Goal: Entertainment & Leisure: Browse casually

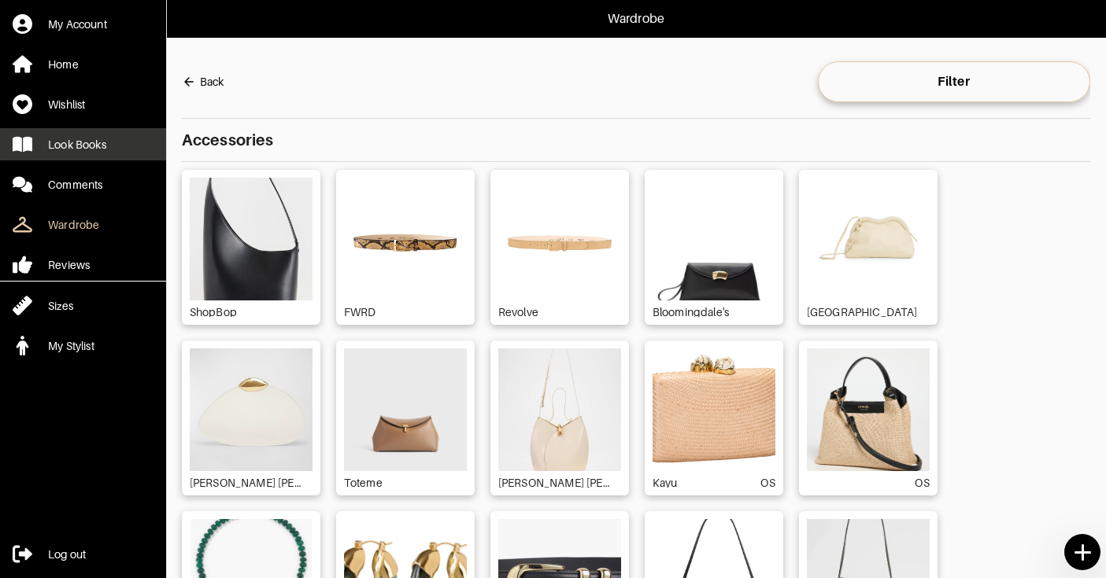
click at [68, 147] on div "Look Books" at bounding box center [77, 145] width 58 height 16
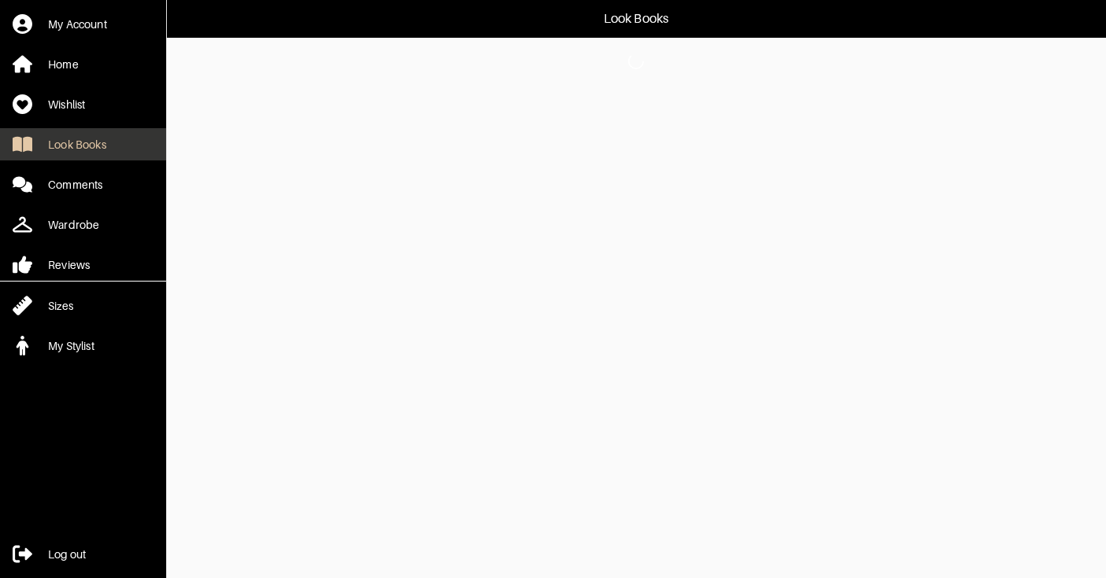
click at [98, 137] on div "Look Books" at bounding box center [77, 145] width 58 height 16
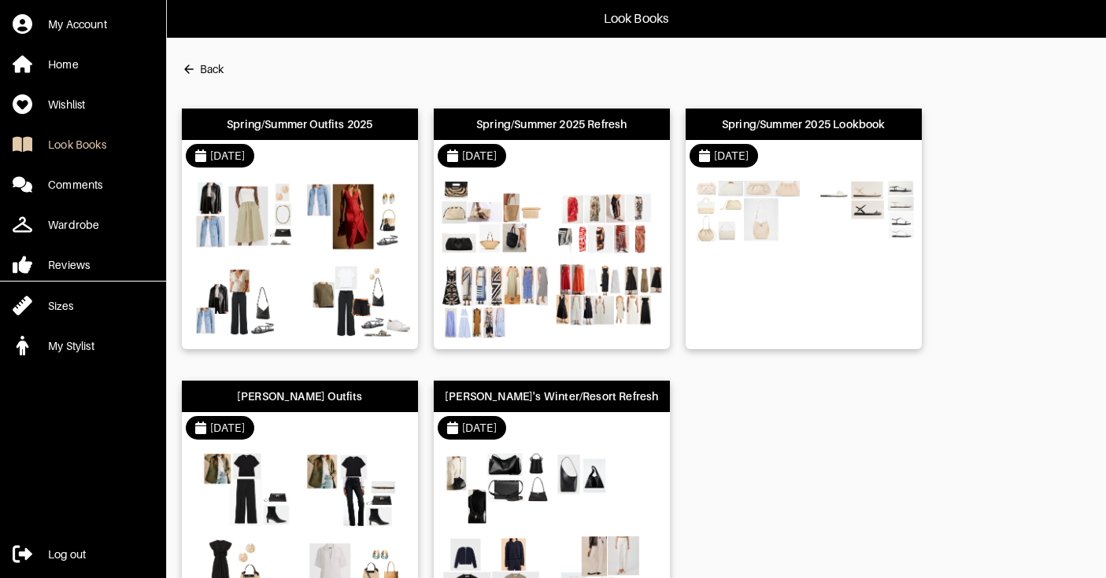
click at [369, 139] on div "Spring/Summer Outfits 2025" at bounding box center [300, 124] width 236 height 31
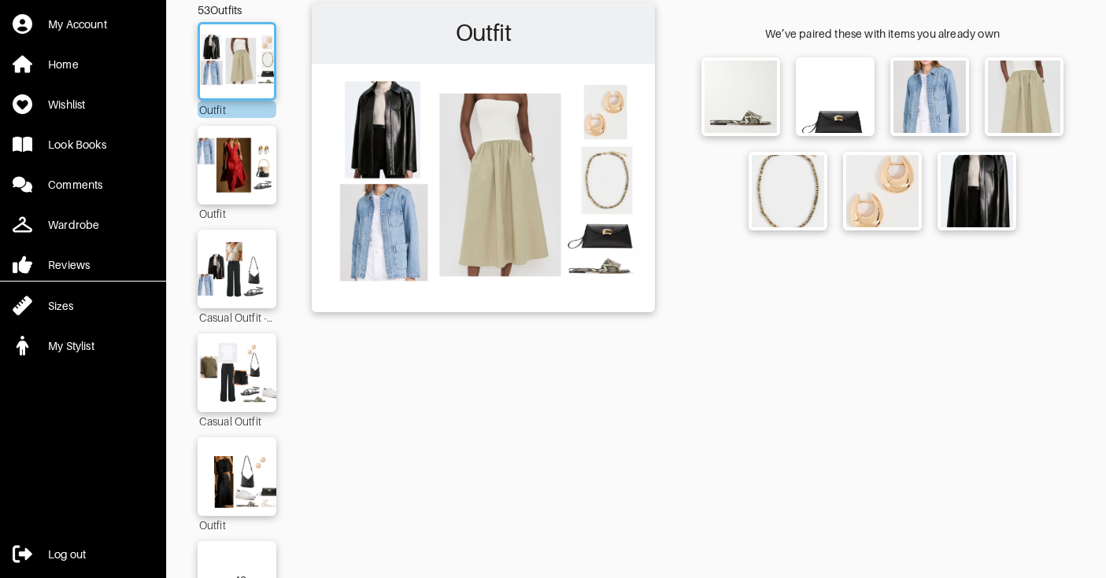
scroll to position [122, 0]
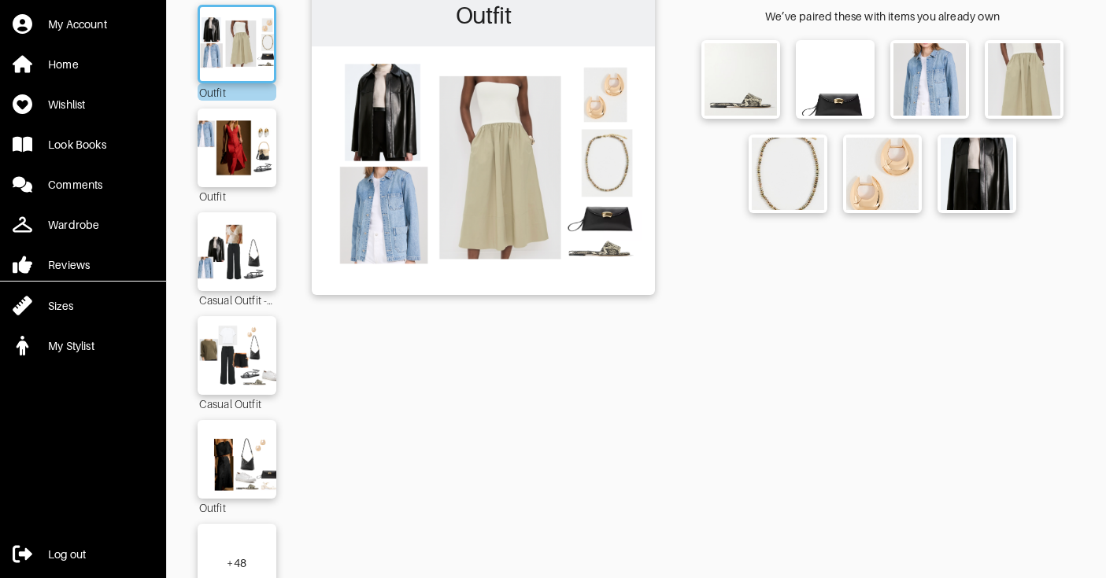
click at [241, 556] on div "+ 48" at bounding box center [237, 564] width 20 height 16
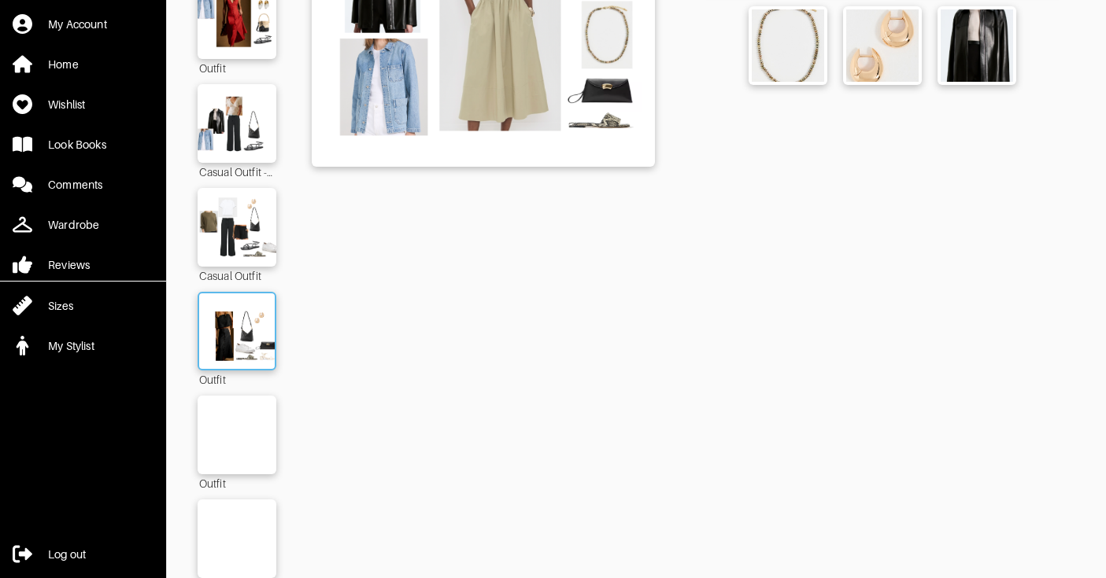
scroll to position [251, 0]
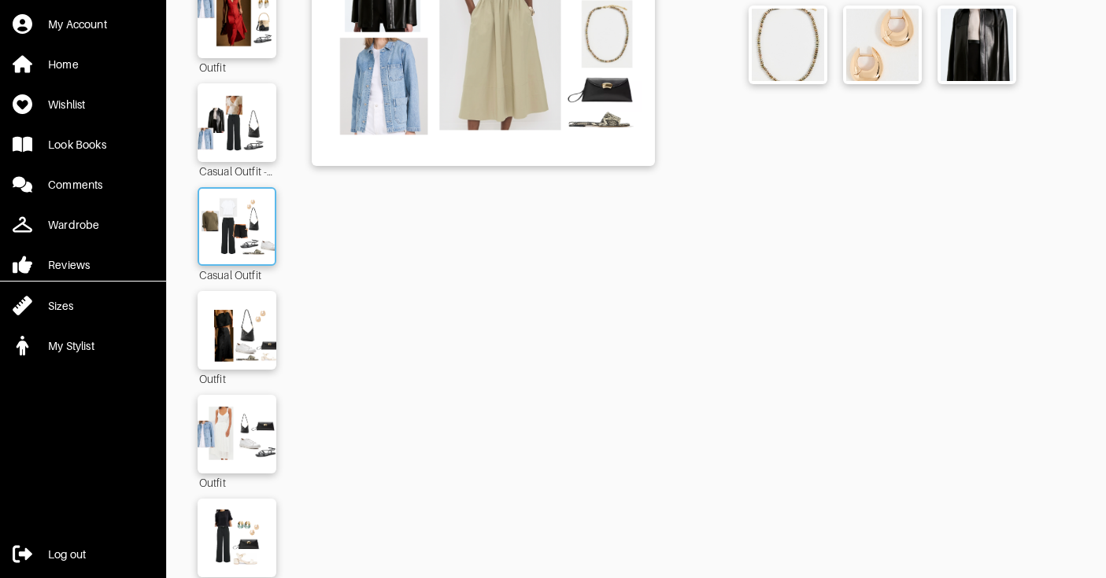
click at [221, 205] on img at bounding box center [236, 227] width 85 height 60
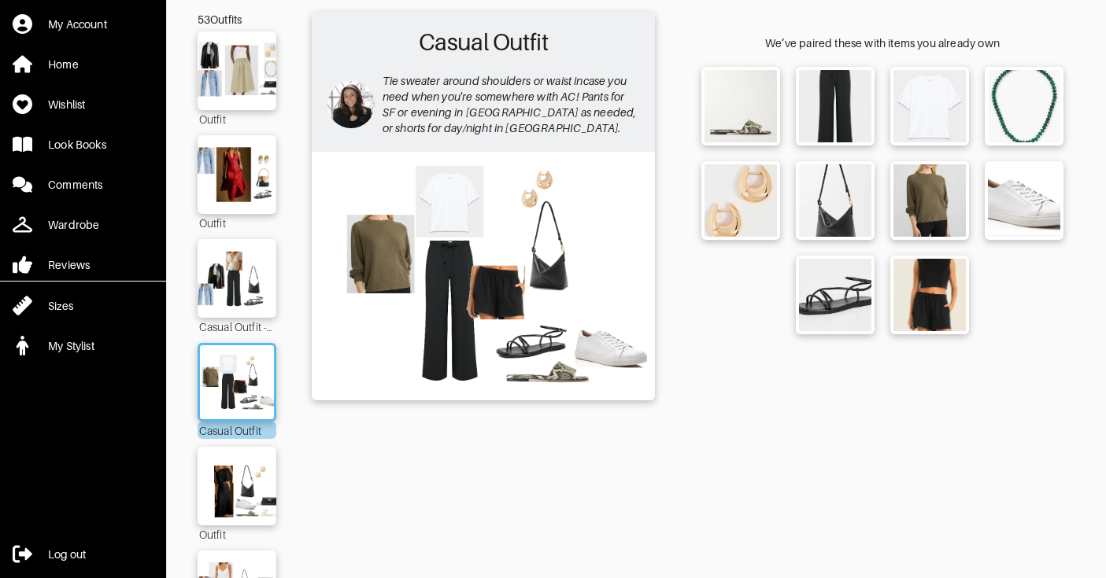
scroll to position [109, 0]
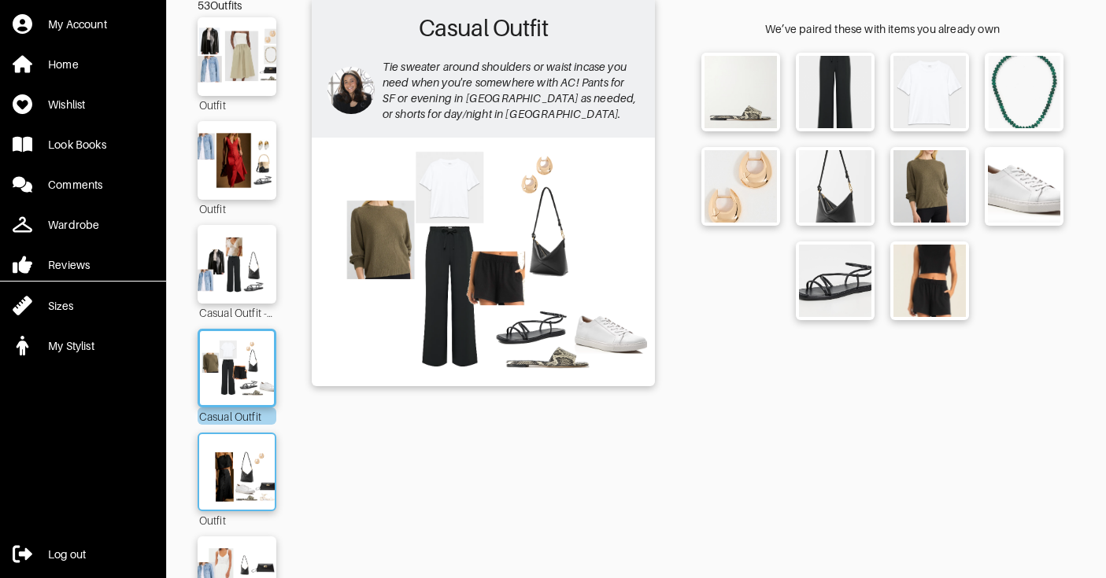
click at [218, 451] on img at bounding box center [236, 472] width 85 height 60
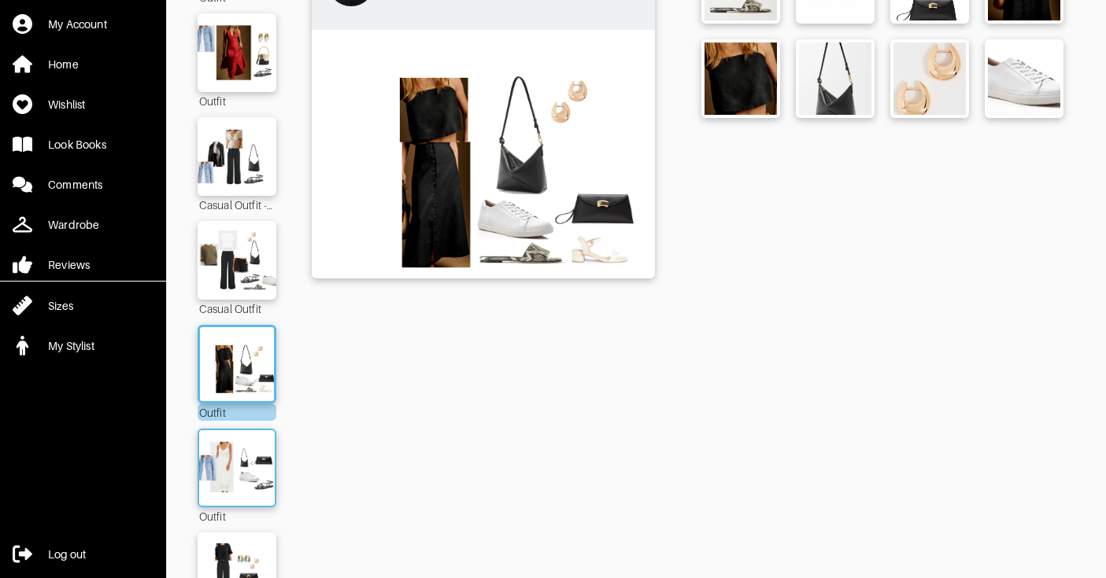
click at [218, 451] on img at bounding box center [236, 468] width 85 height 60
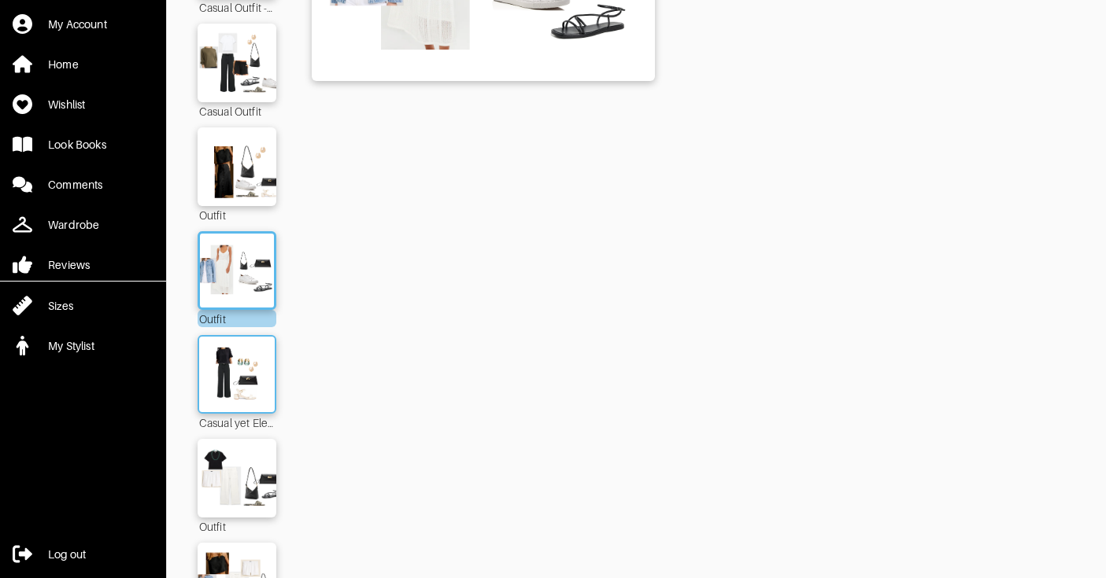
scroll to position [437, 0]
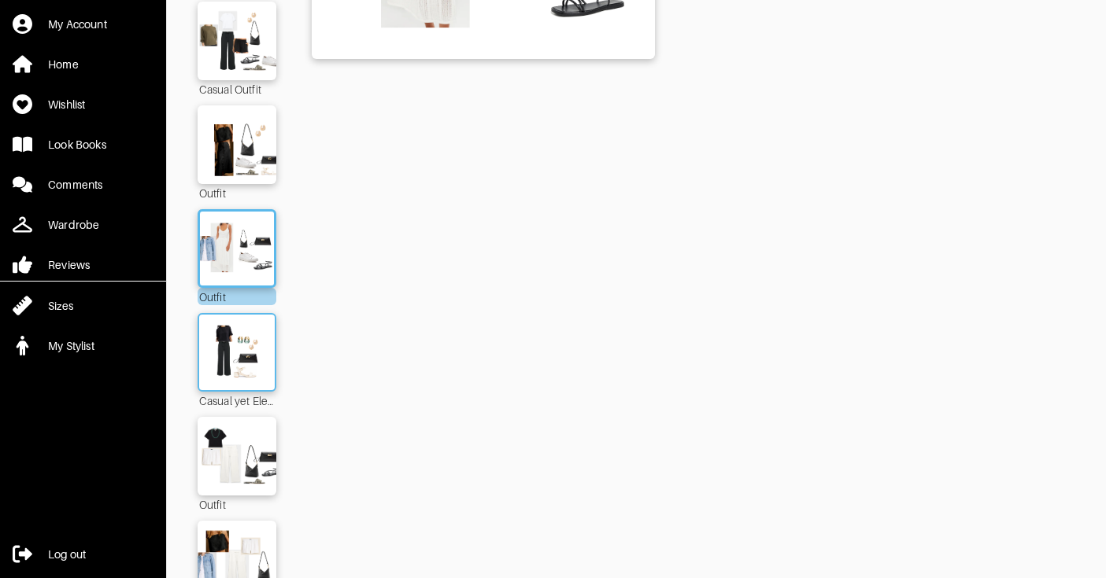
click at [237, 359] on img at bounding box center [236, 353] width 85 height 60
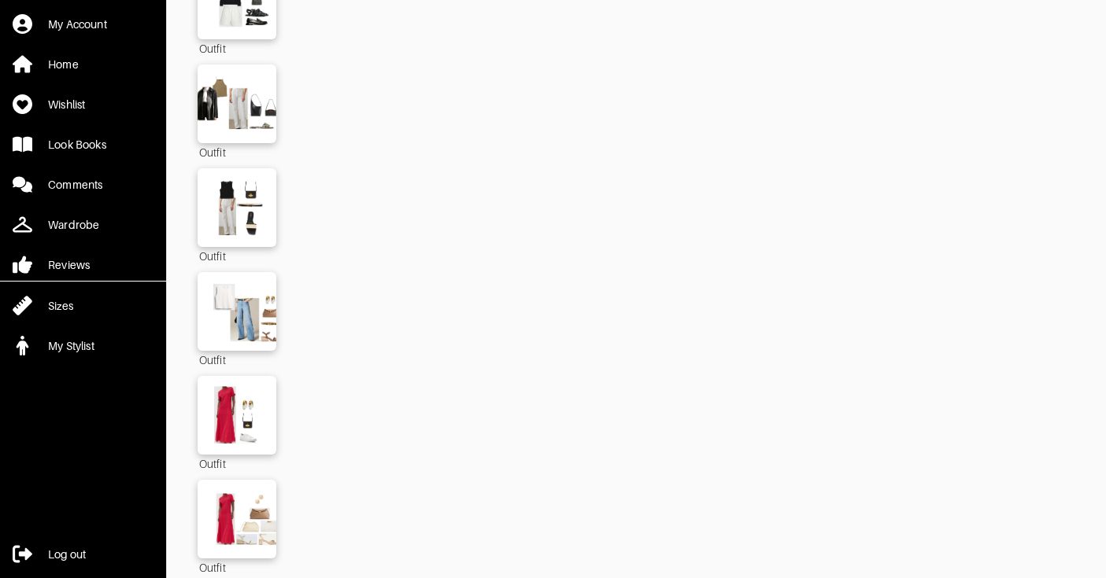
scroll to position [2556, 0]
click at [254, 295] on img at bounding box center [236, 311] width 85 height 60
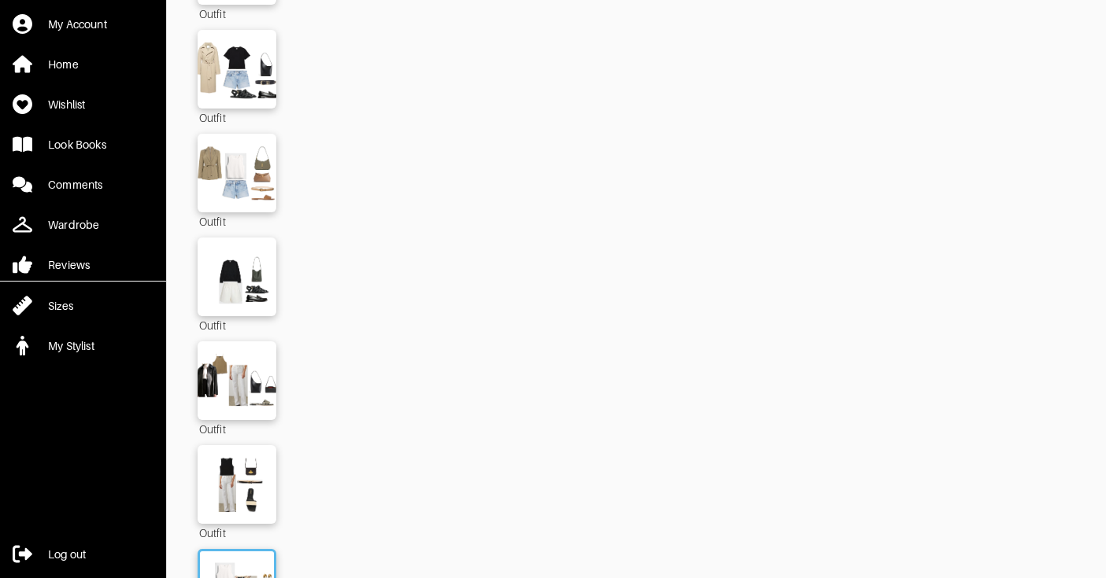
scroll to position [2279, 0]
click at [242, 378] on img at bounding box center [236, 380] width 85 height 60
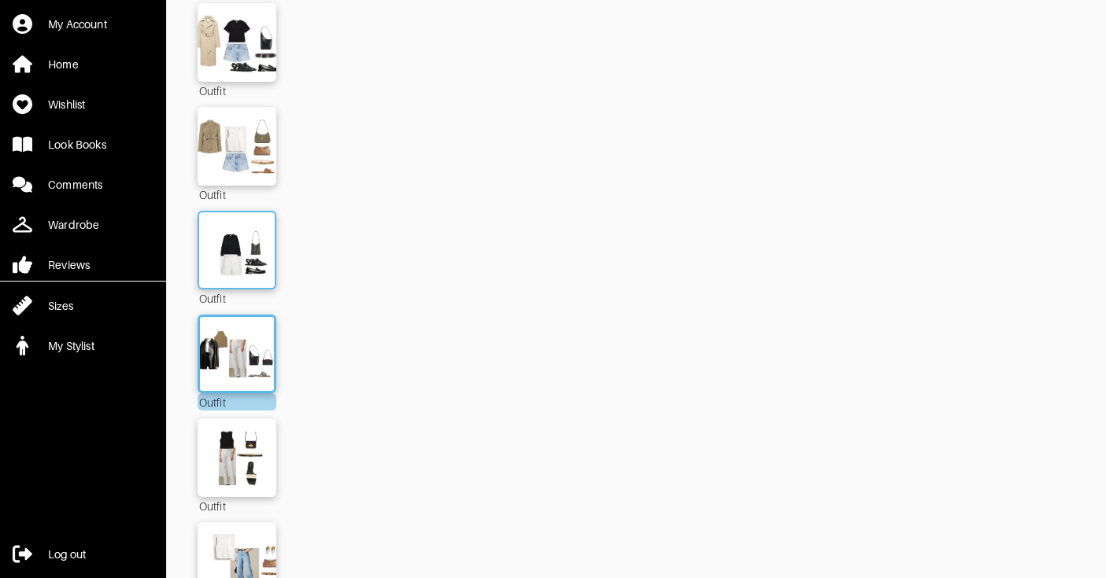
scroll to position [2308, 0]
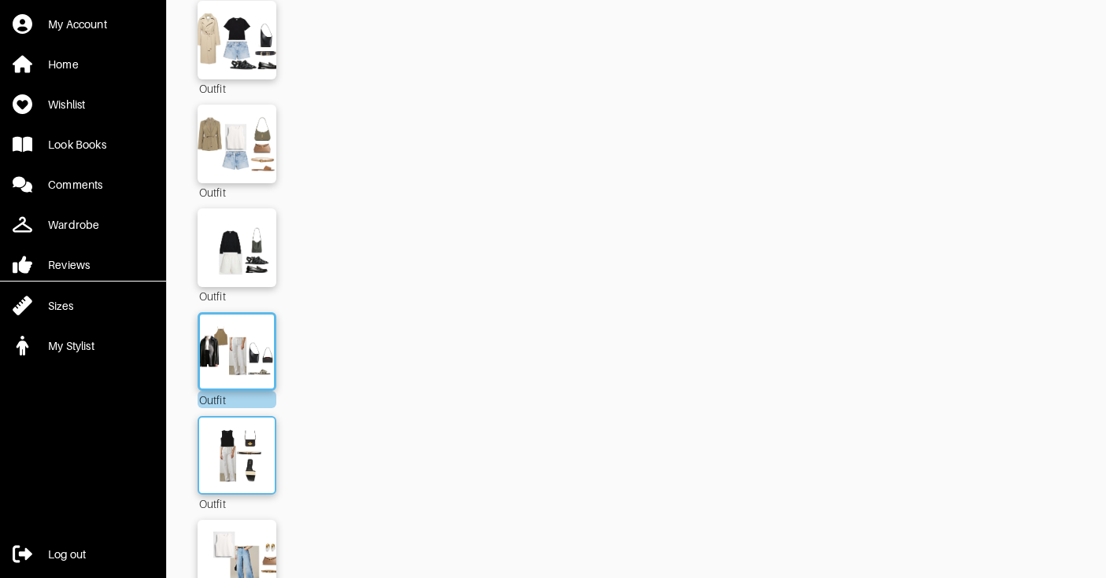
click at [230, 446] on img at bounding box center [236, 456] width 85 height 60
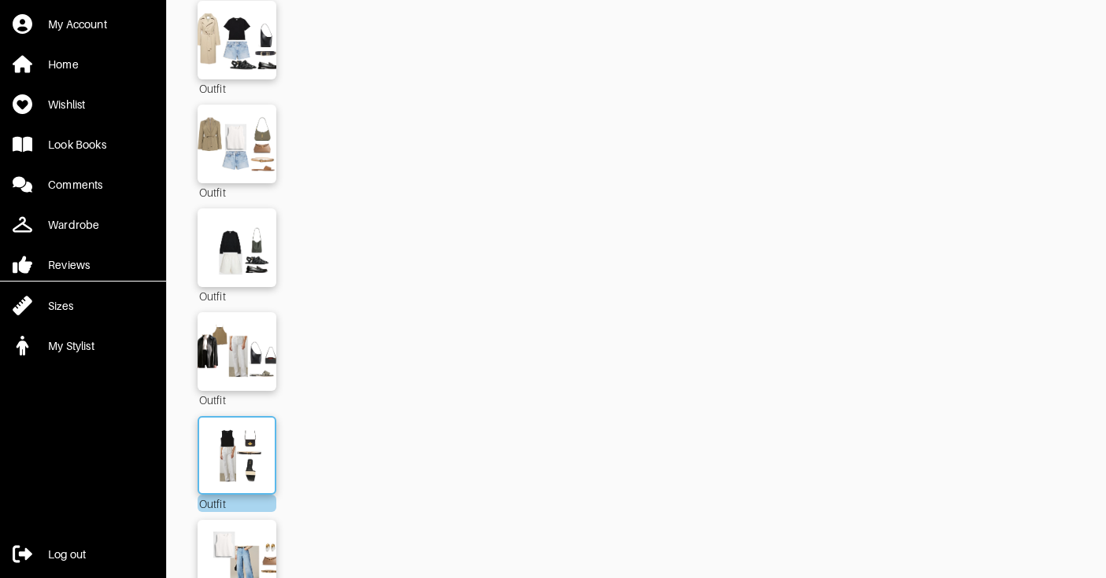
scroll to position [2495, 0]
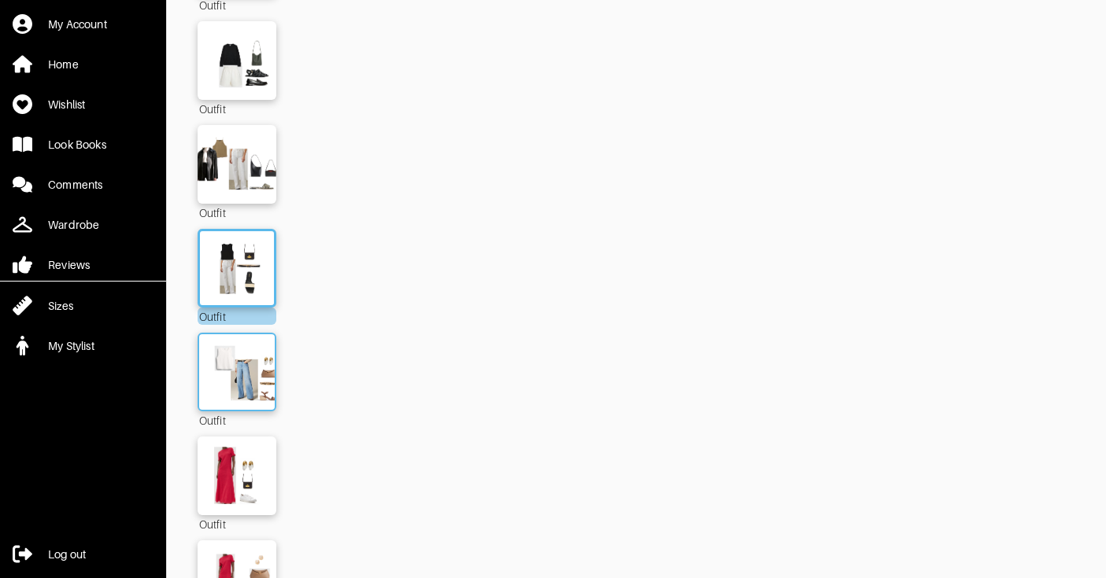
click at [248, 354] on img at bounding box center [236, 372] width 85 height 60
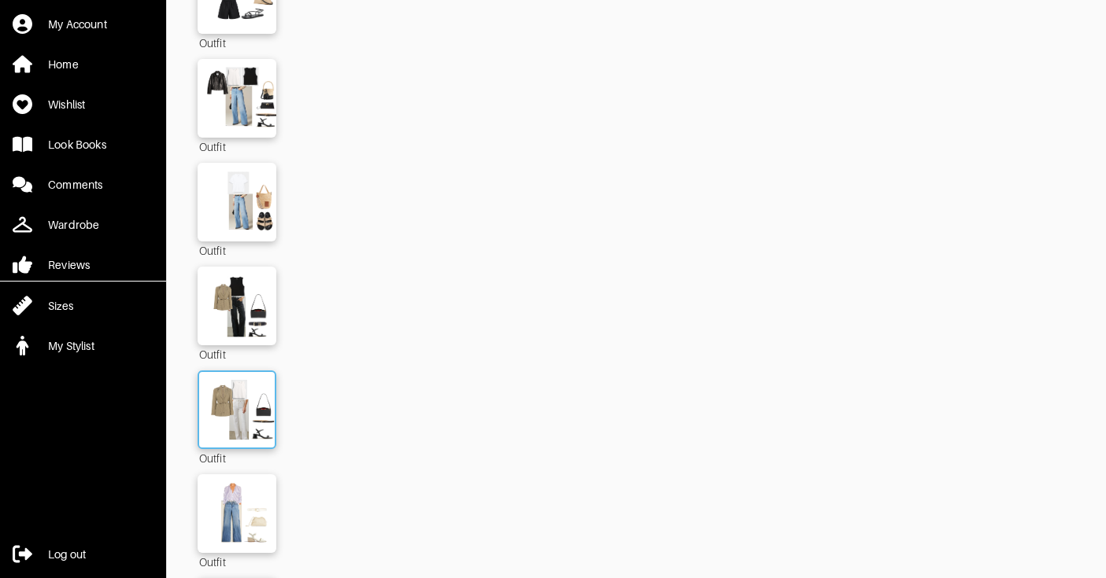
scroll to position [3185, 0]
click at [240, 401] on img at bounding box center [236, 409] width 85 height 60
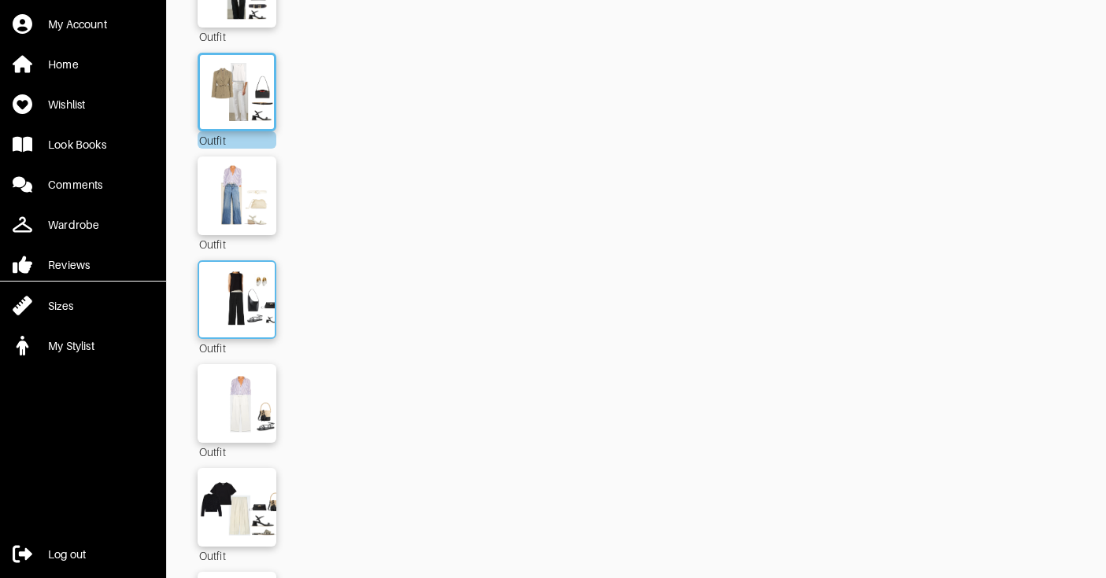
scroll to position [3504, 0]
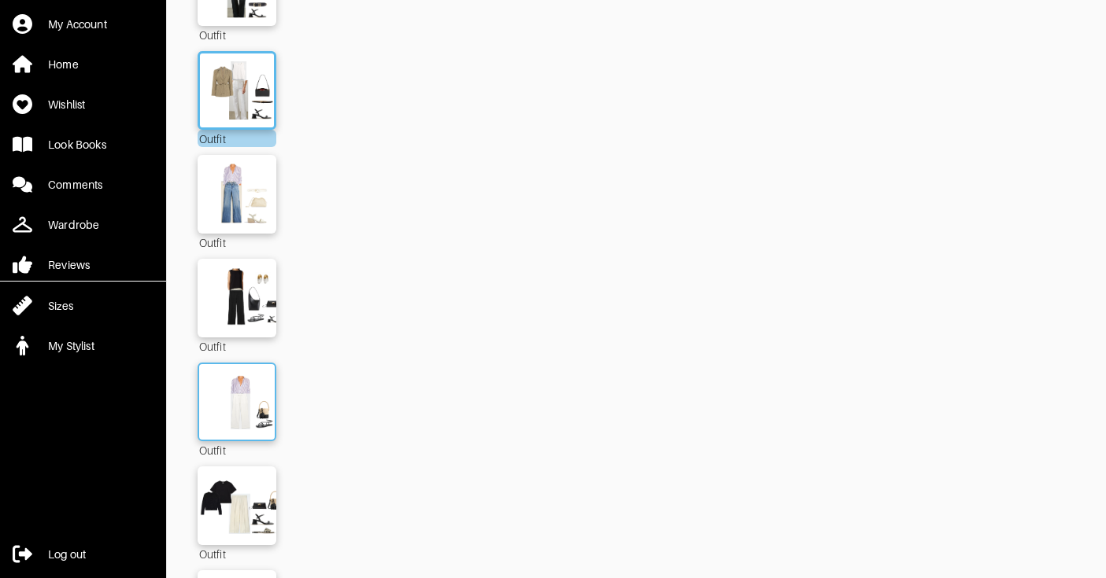
click at [257, 399] on img at bounding box center [236, 402] width 85 height 60
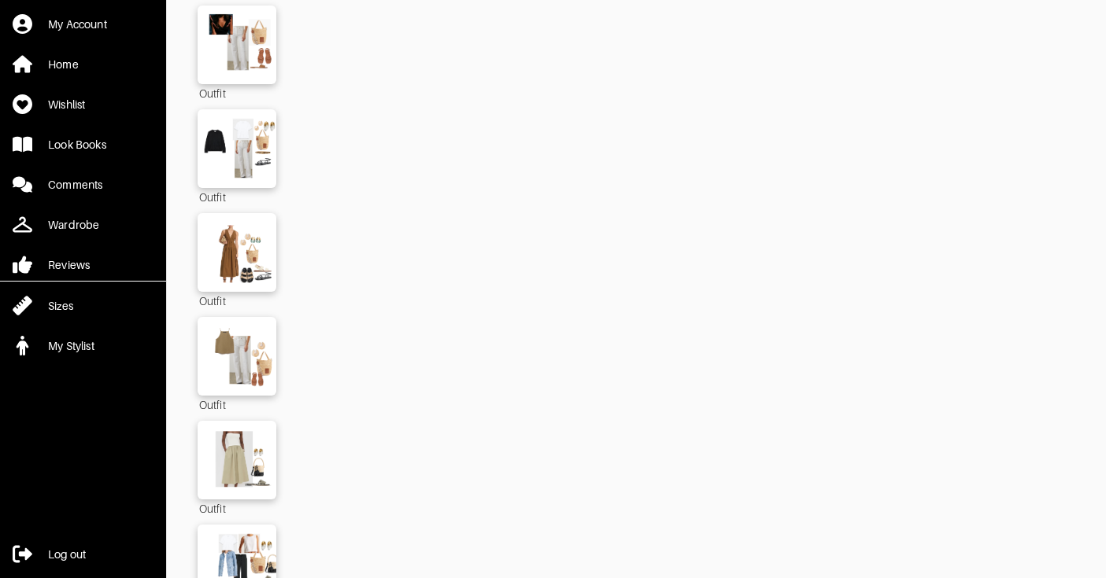
scroll to position [4691, 0]
click at [238, 342] on img at bounding box center [236, 357] width 85 height 60
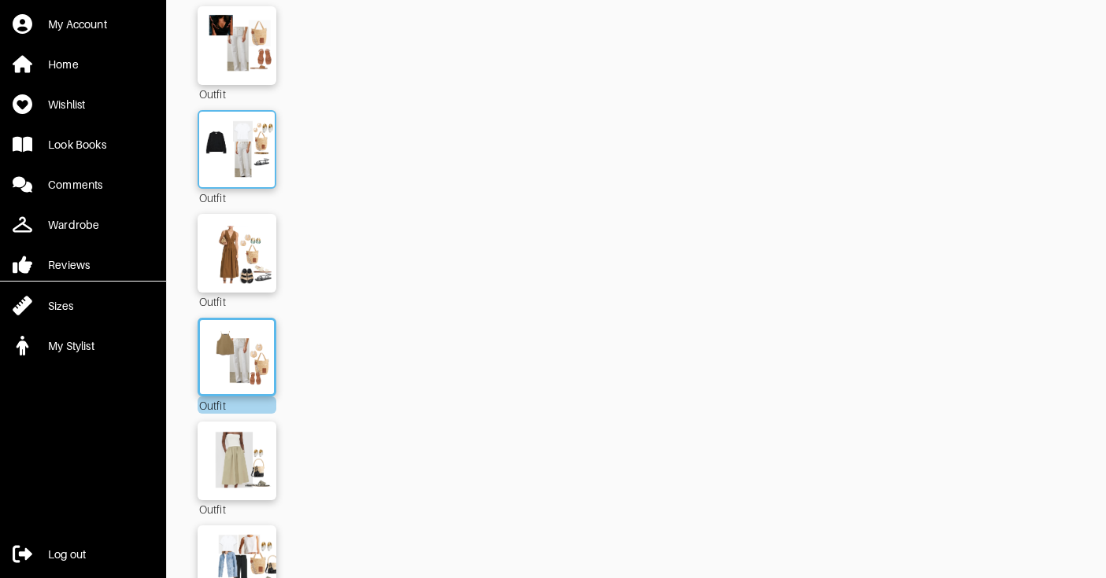
click at [244, 160] on img at bounding box center [236, 150] width 85 height 60
click at [239, 141] on img at bounding box center [236, 150] width 85 height 60
